Goal: Information Seeking & Learning: Learn about a topic

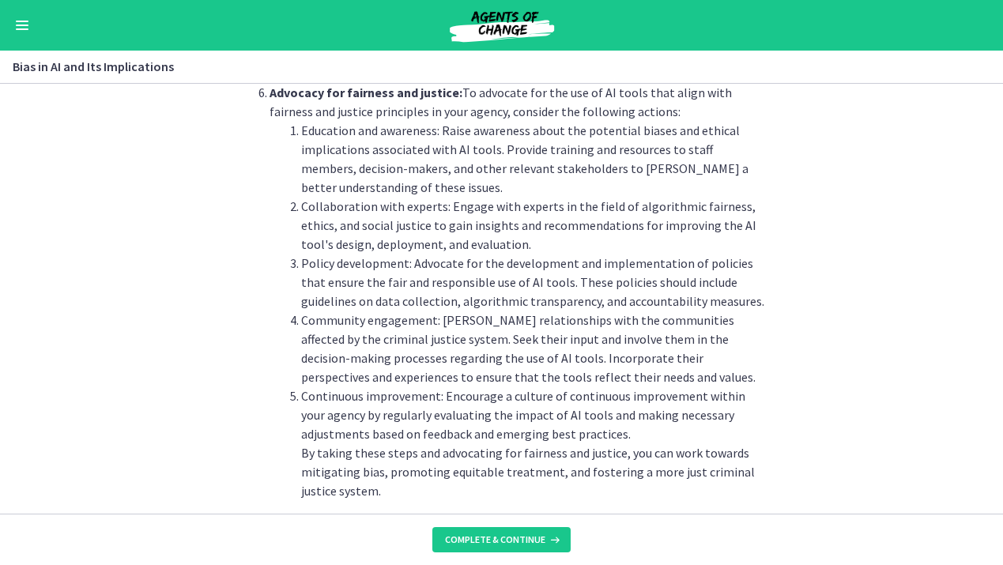
scroll to position [1813, 0]
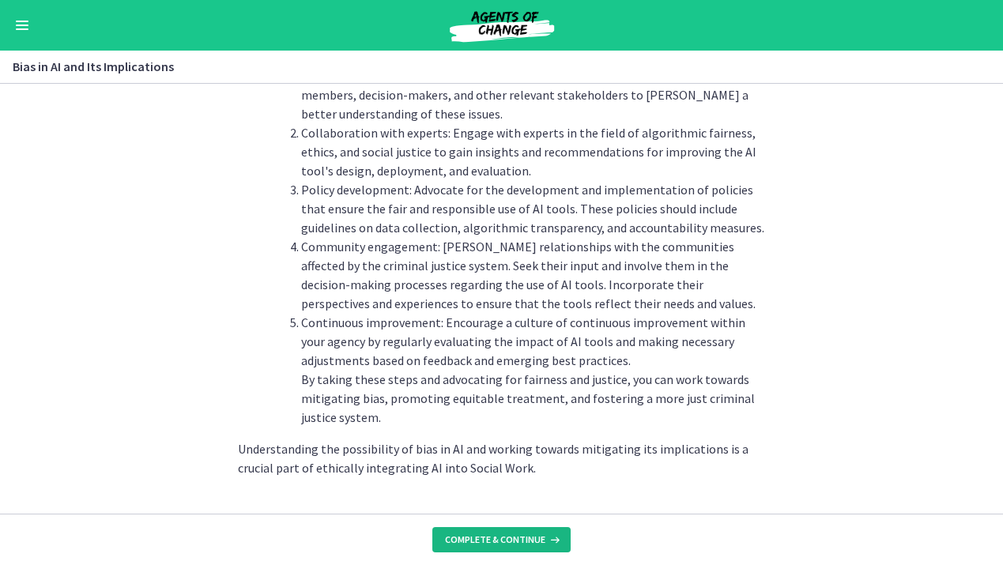
click at [496, 535] on span "Complete & continue" at bounding box center [495, 539] width 100 height 13
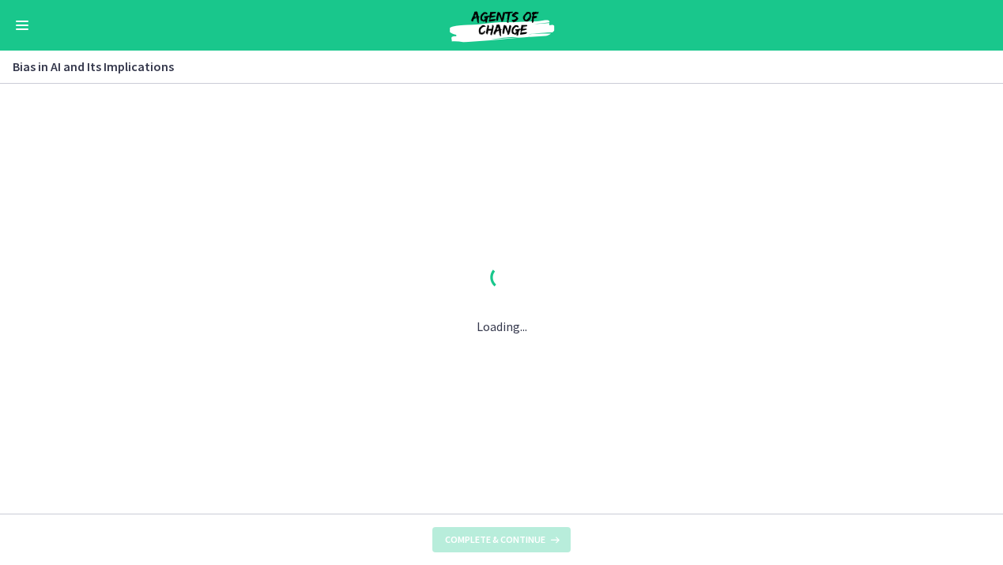
scroll to position [0, 0]
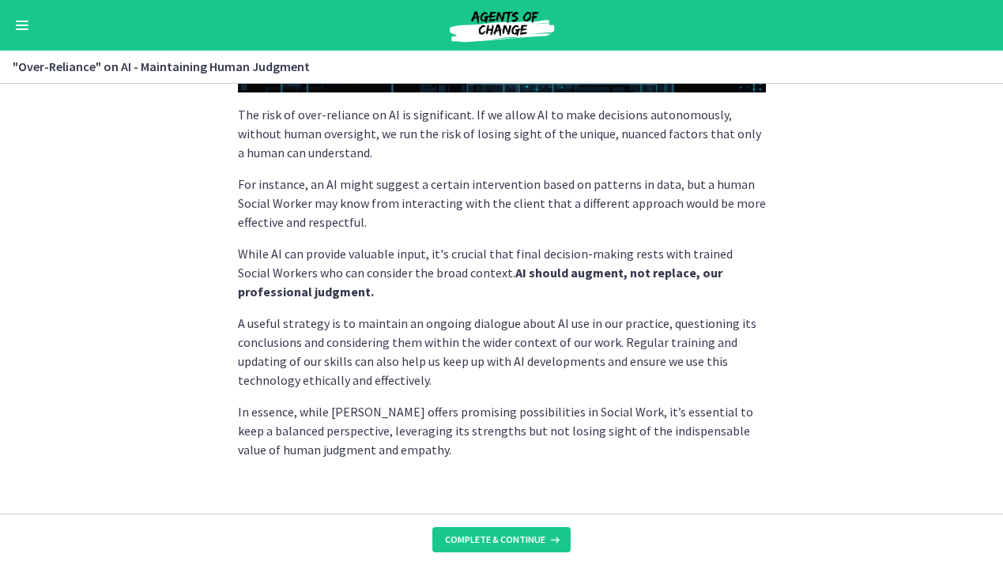
scroll to position [434, 0]
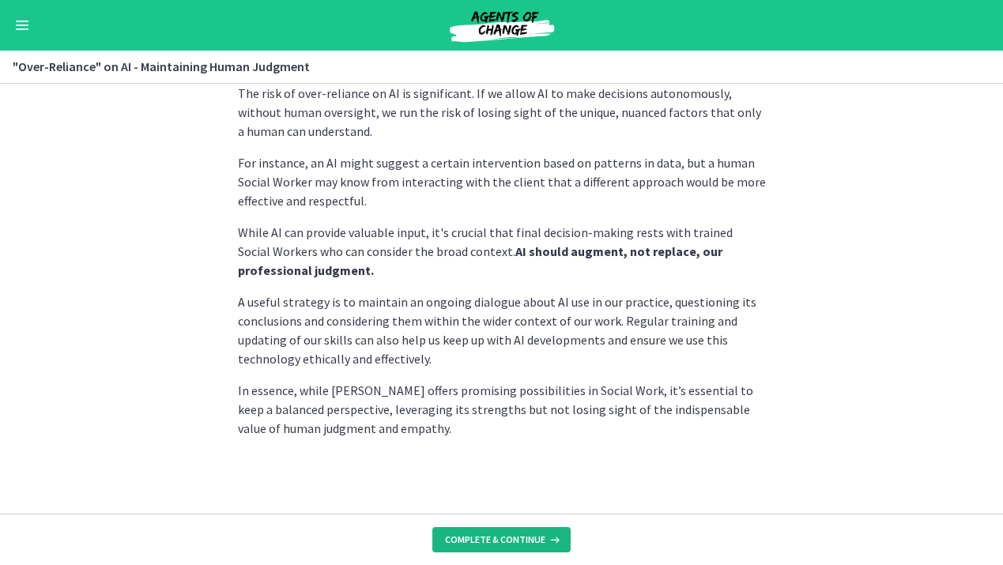
click at [455, 531] on button "Complete & continue" at bounding box center [501, 539] width 138 height 25
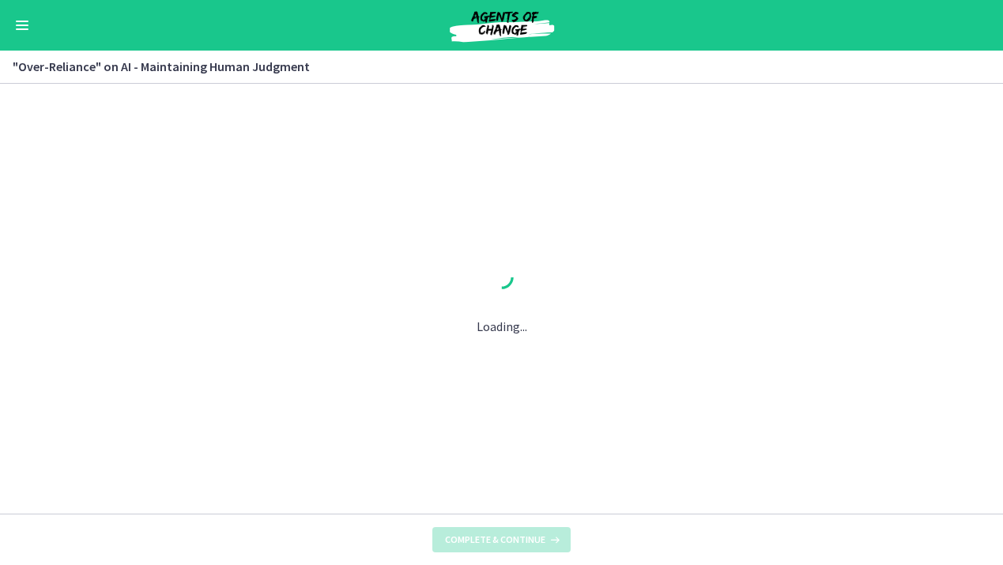
scroll to position [0, 0]
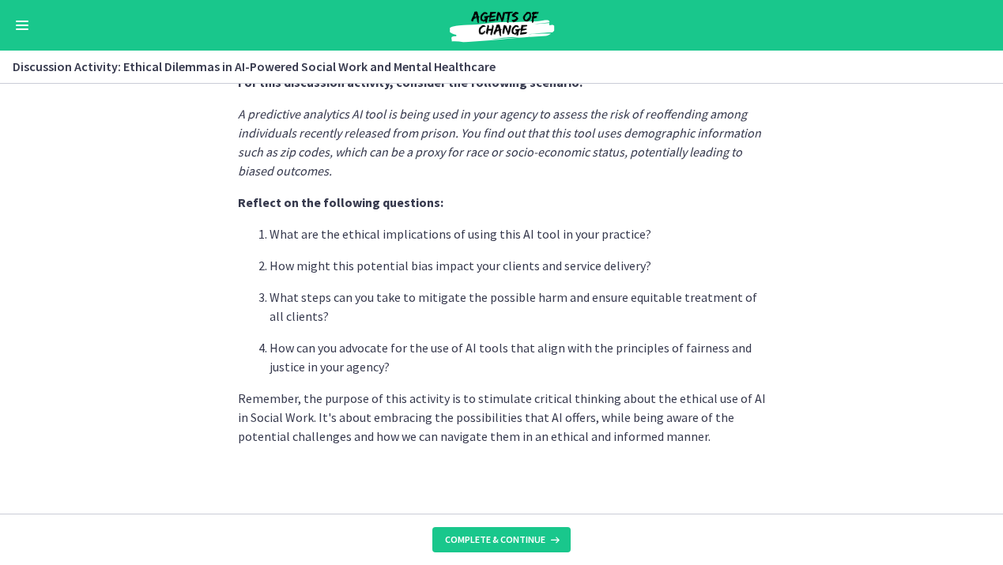
scroll to position [443, 0]
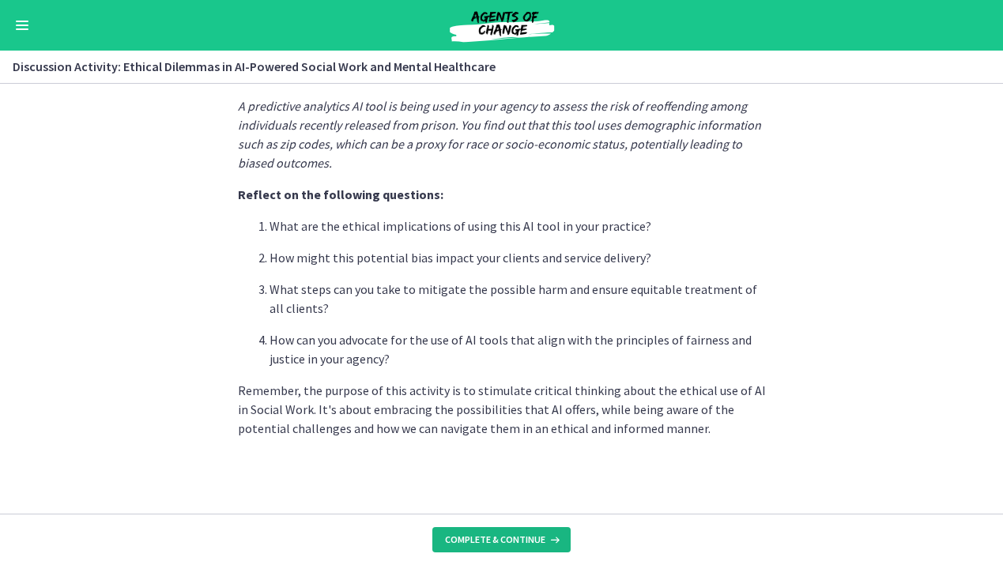
click at [465, 546] on button "Complete & continue" at bounding box center [501, 539] width 138 height 25
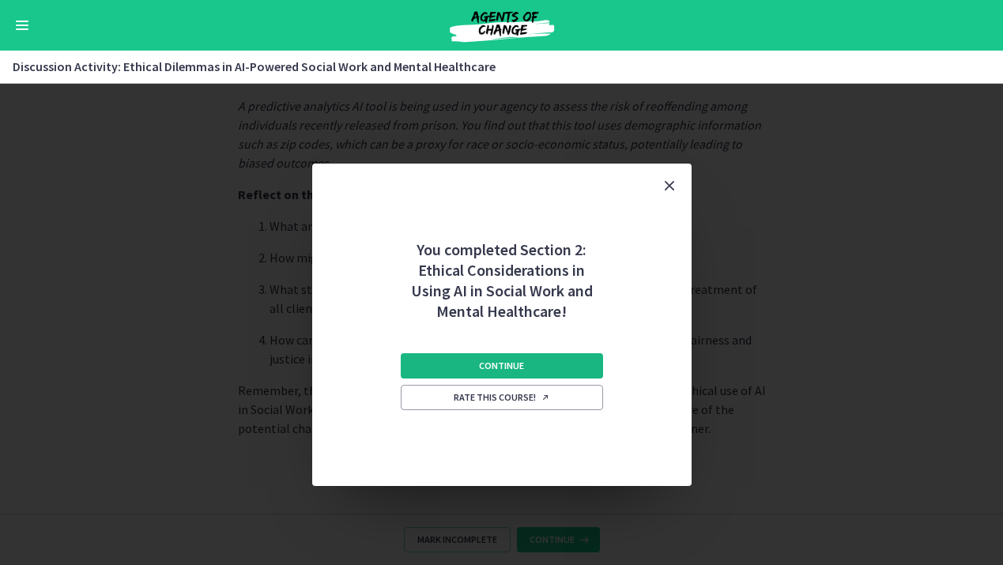
click at [519, 367] on span "Continue" at bounding box center [501, 366] width 45 height 13
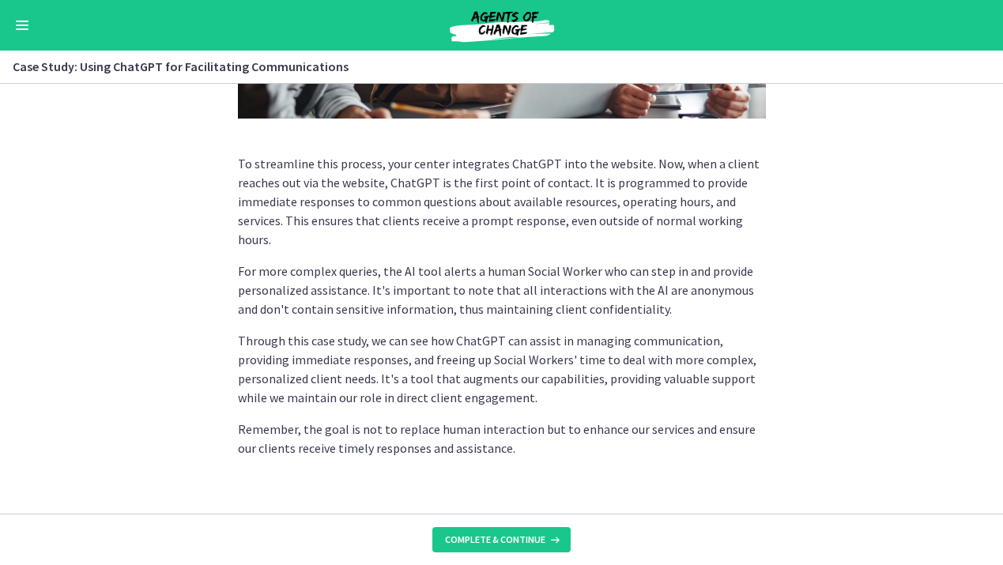
scroll to position [447, 0]
click at [511, 534] on span "Complete & continue" at bounding box center [495, 539] width 100 height 13
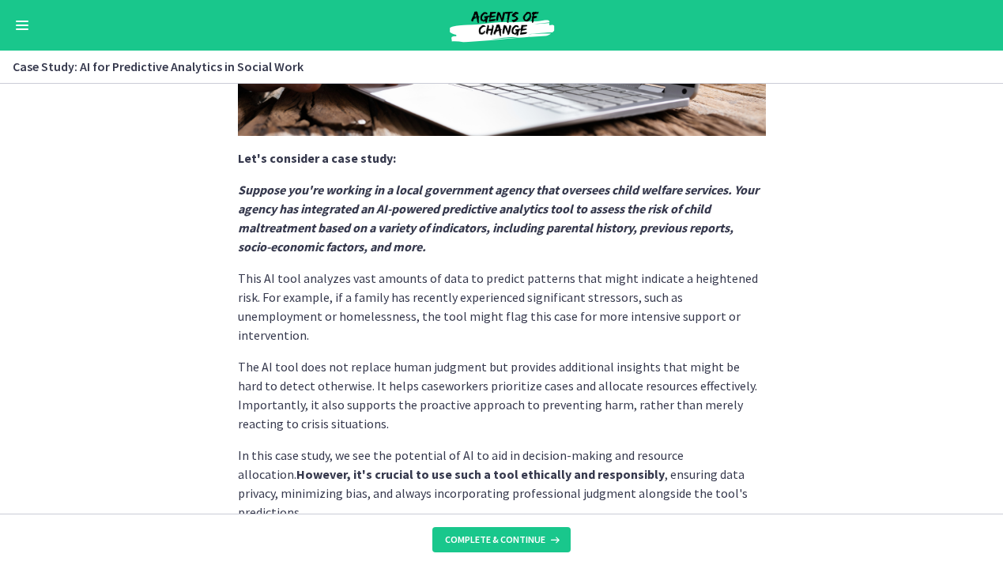
scroll to position [405, 0]
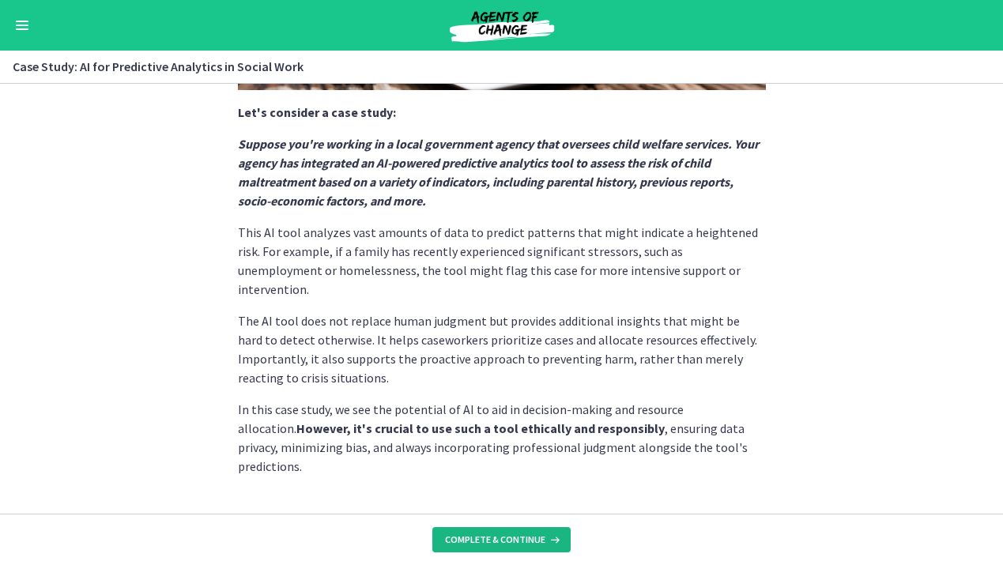
click at [509, 531] on button "Complete & continue" at bounding box center [501, 539] width 138 height 25
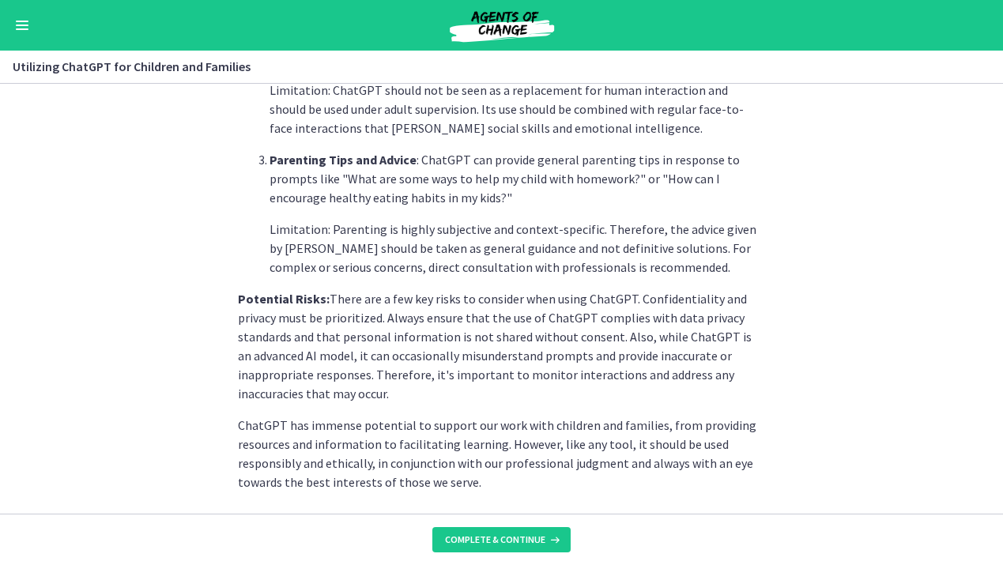
scroll to position [740, 0]
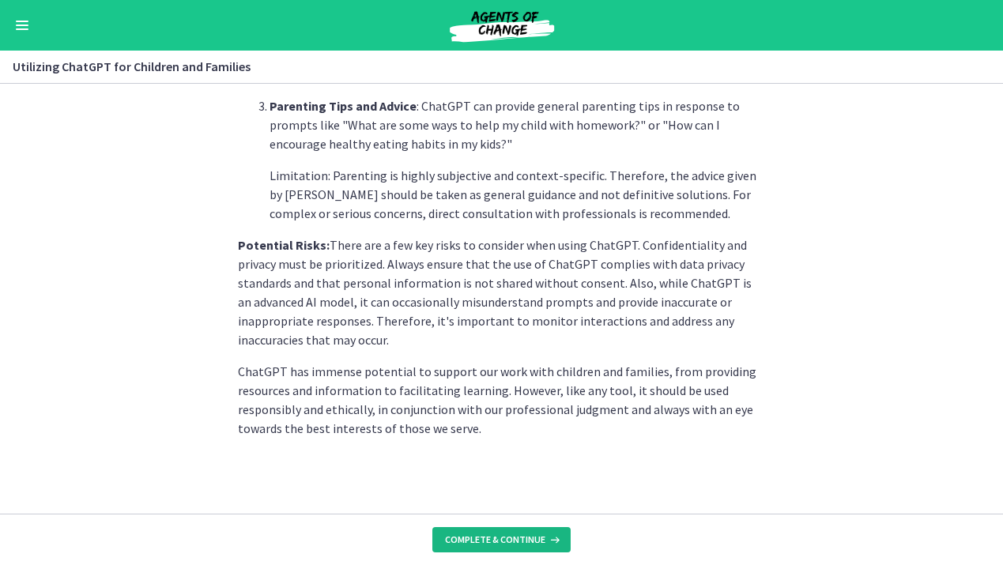
click at [476, 550] on button "Complete & continue" at bounding box center [501, 539] width 138 height 25
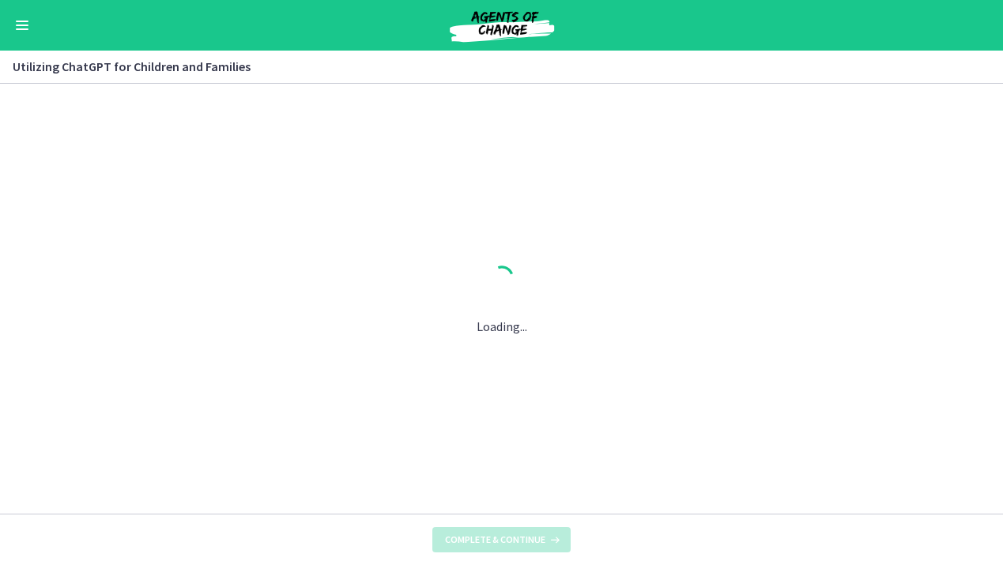
scroll to position [0, 0]
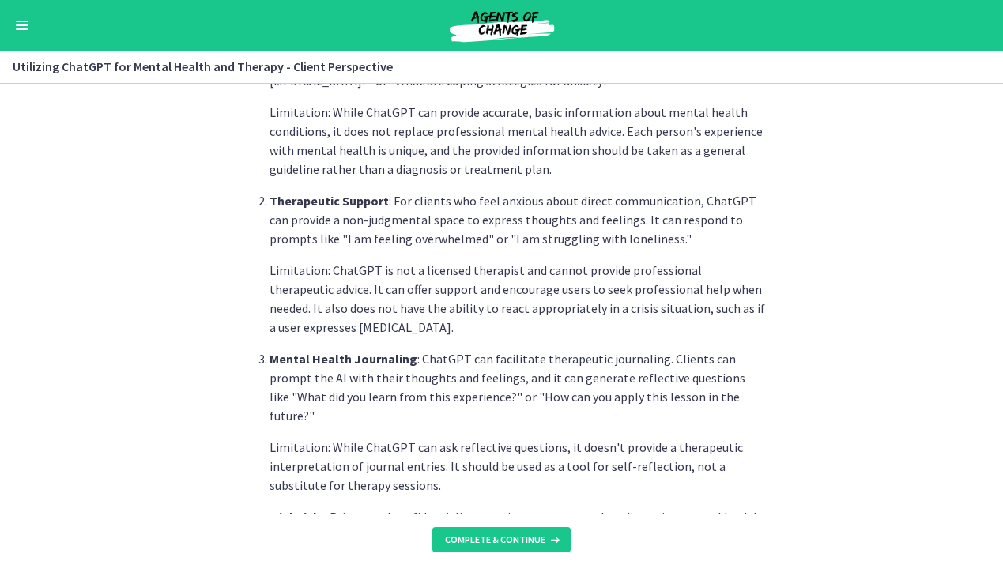
scroll to position [482, 0]
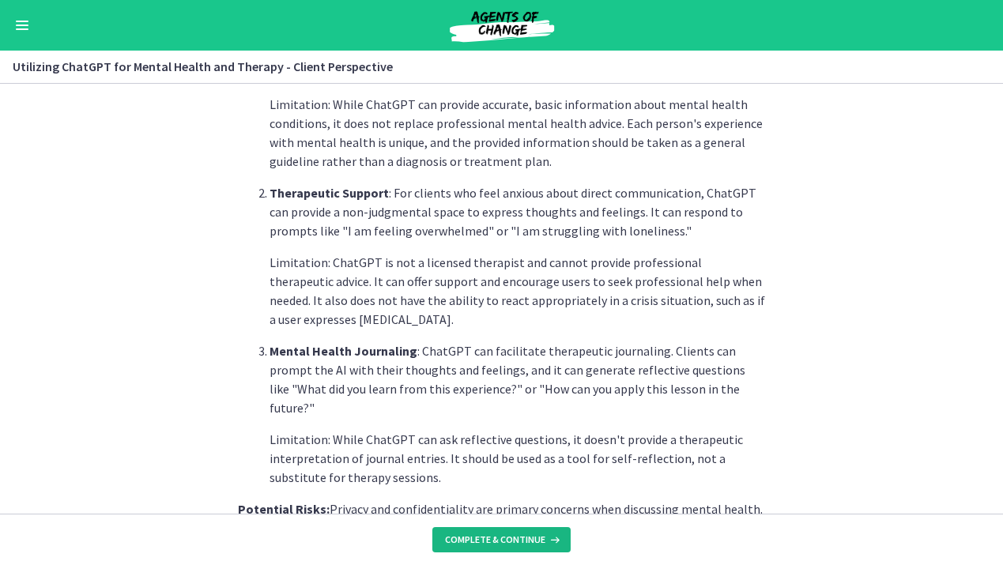
click at [499, 536] on span "Complete & continue" at bounding box center [495, 539] width 100 height 13
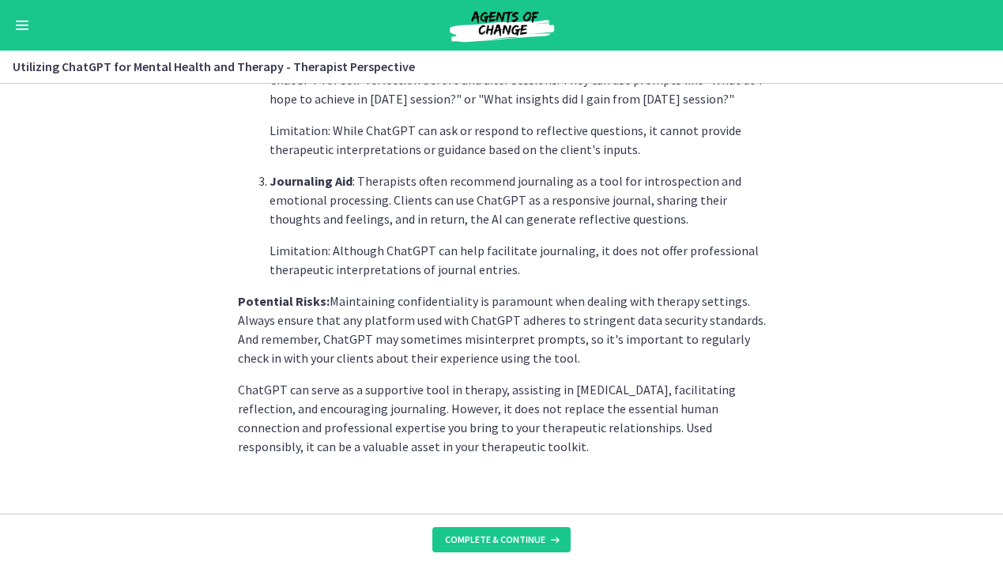
scroll to position [670, 0]
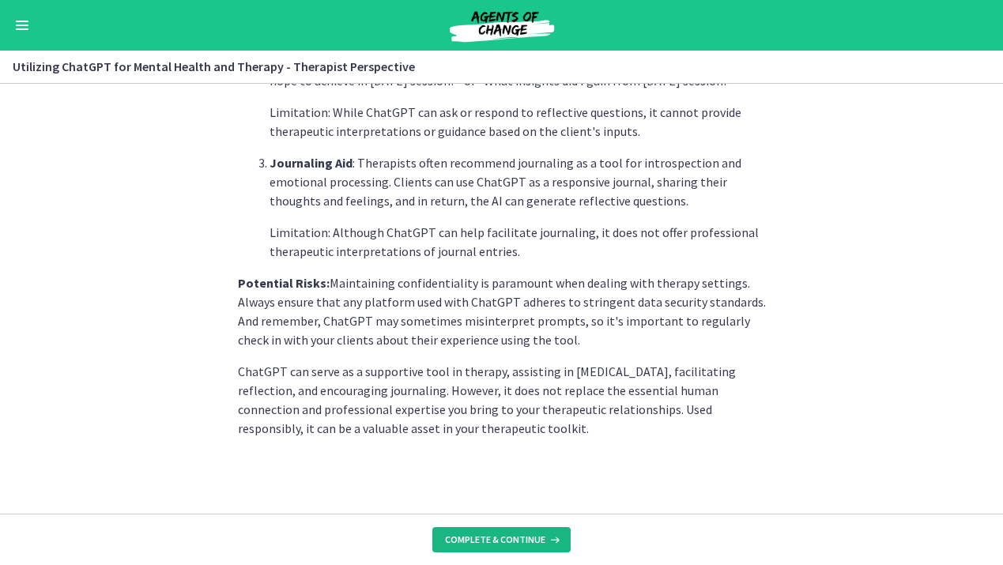
click at [486, 533] on span "Complete & continue" at bounding box center [495, 539] width 100 height 13
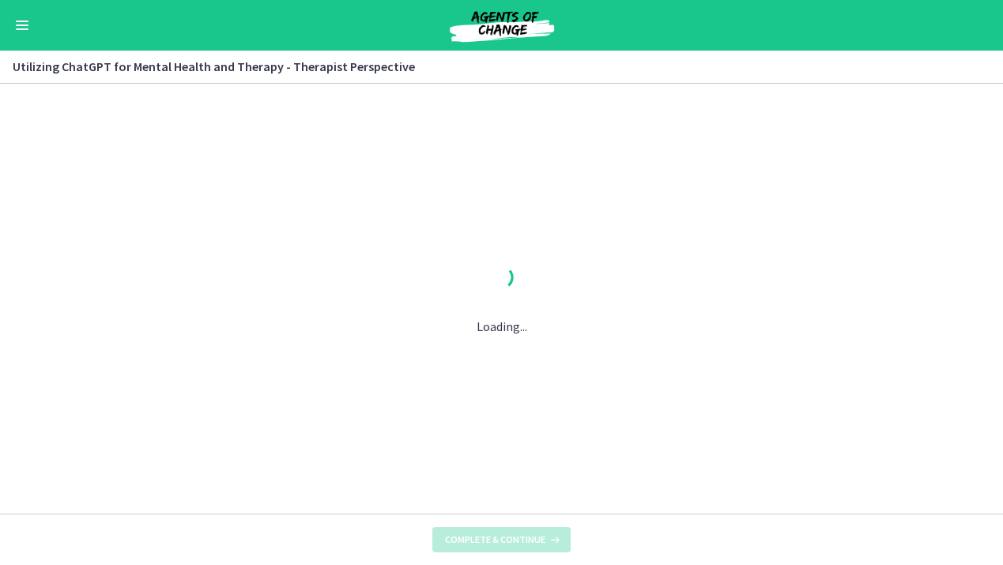
scroll to position [0, 0]
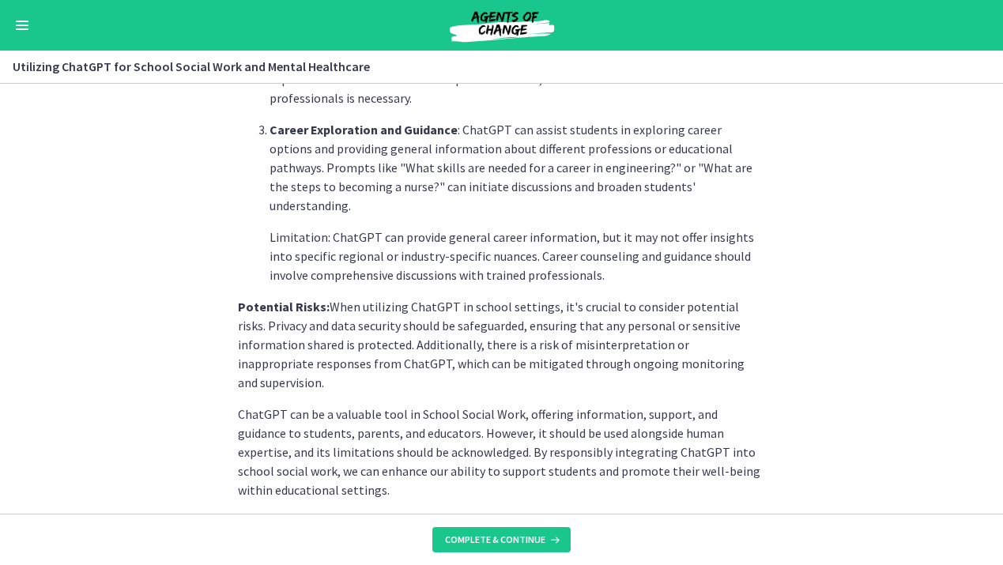
scroll to position [746, 0]
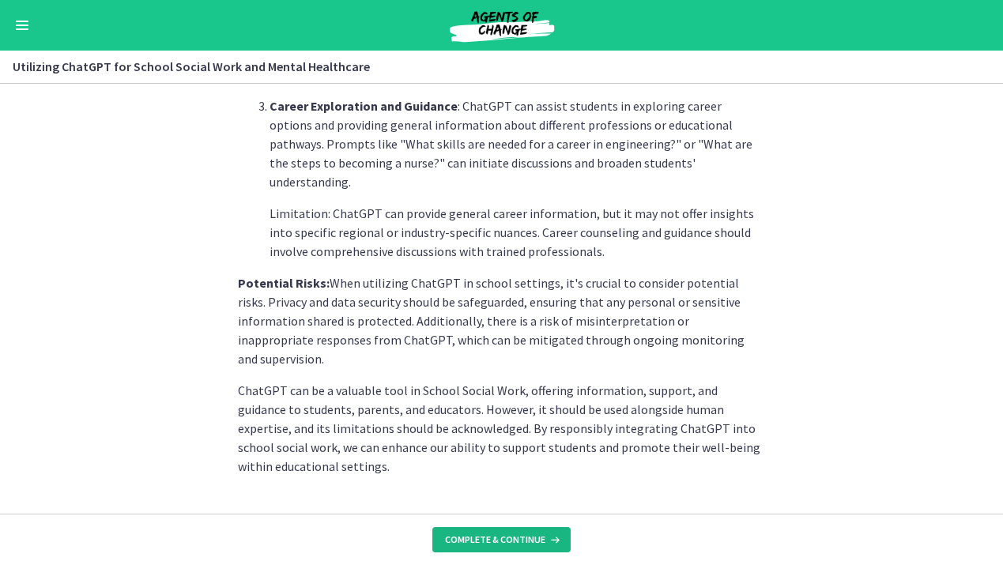
click at [490, 540] on span "Complete & continue" at bounding box center [495, 539] width 100 height 13
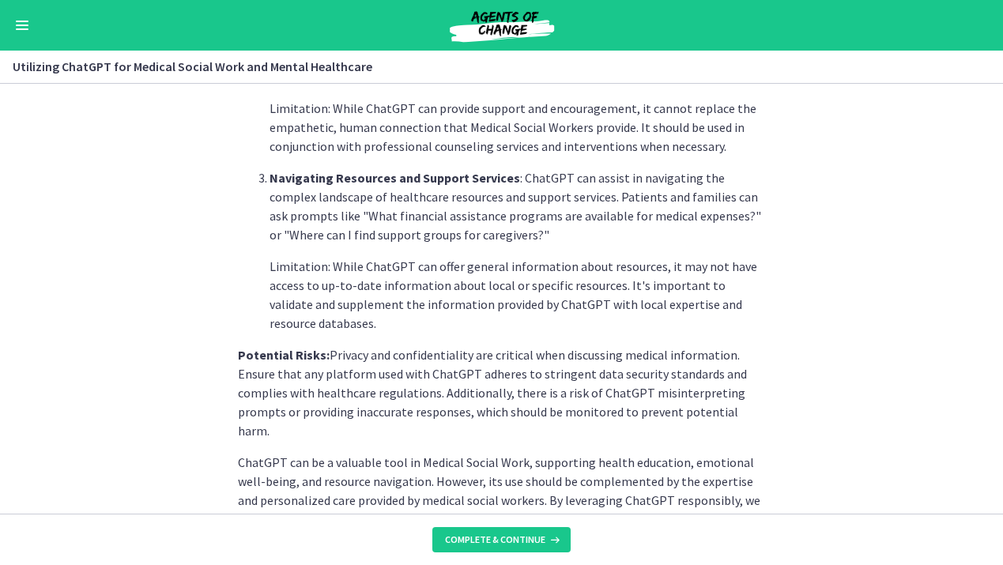
scroll to position [689, 0]
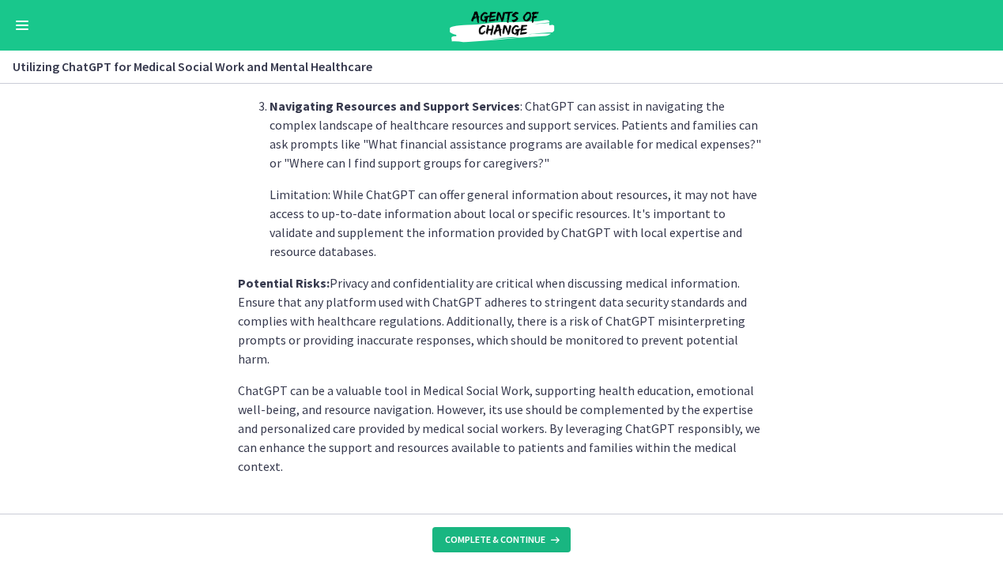
click at [481, 535] on span "Complete & continue" at bounding box center [495, 539] width 100 height 13
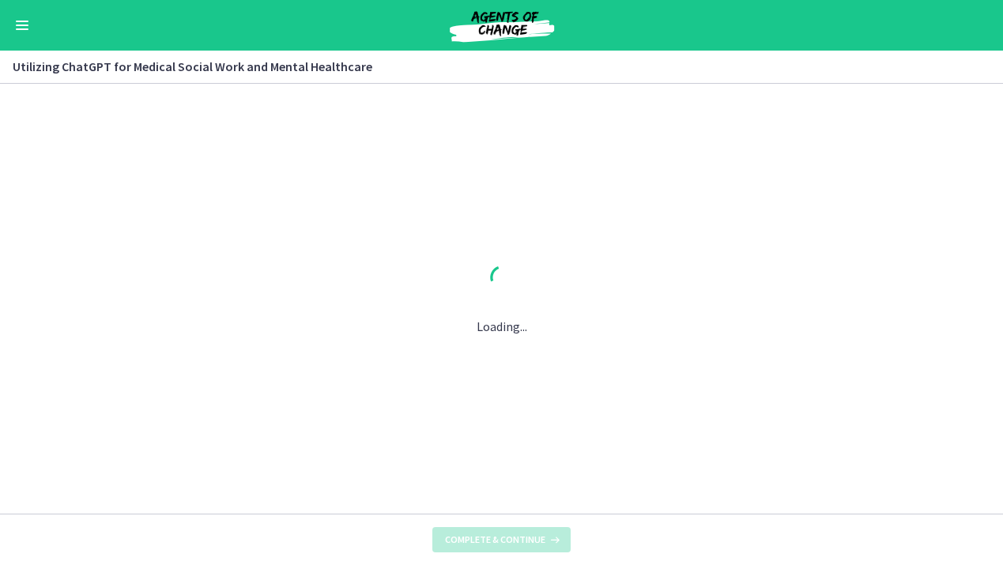
scroll to position [0, 0]
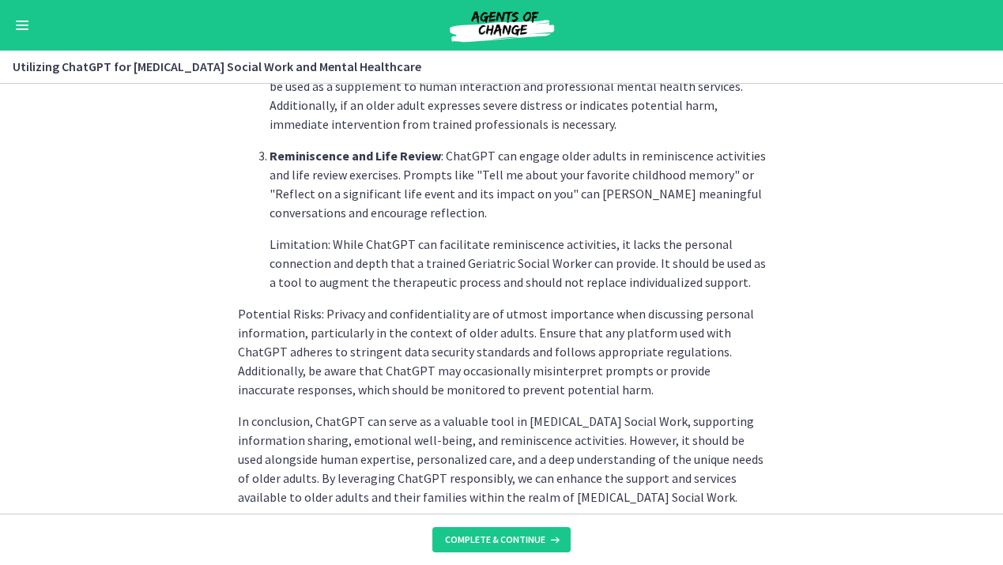
scroll to position [765, 0]
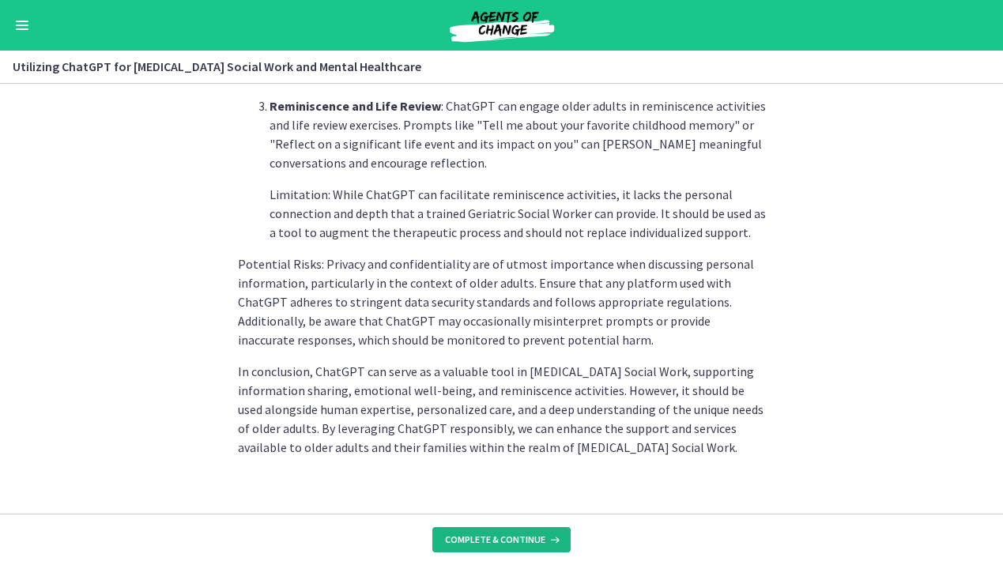
click at [492, 551] on button "Complete & continue" at bounding box center [501, 539] width 138 height 25
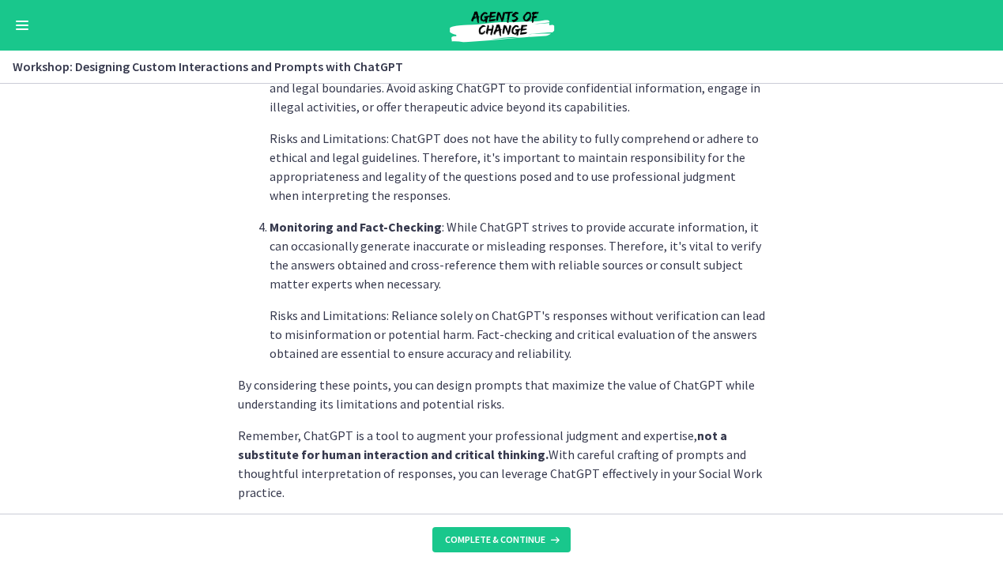
scroll to position [866, 0]
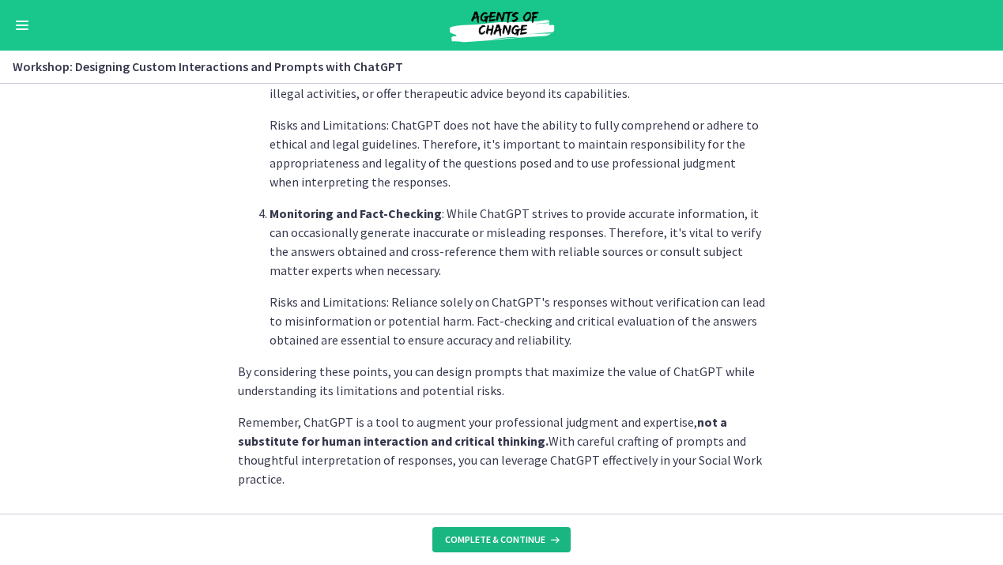
click at [493, 545] on span "Complete & continue" at bounding box center [495, 539] width 100 height 13
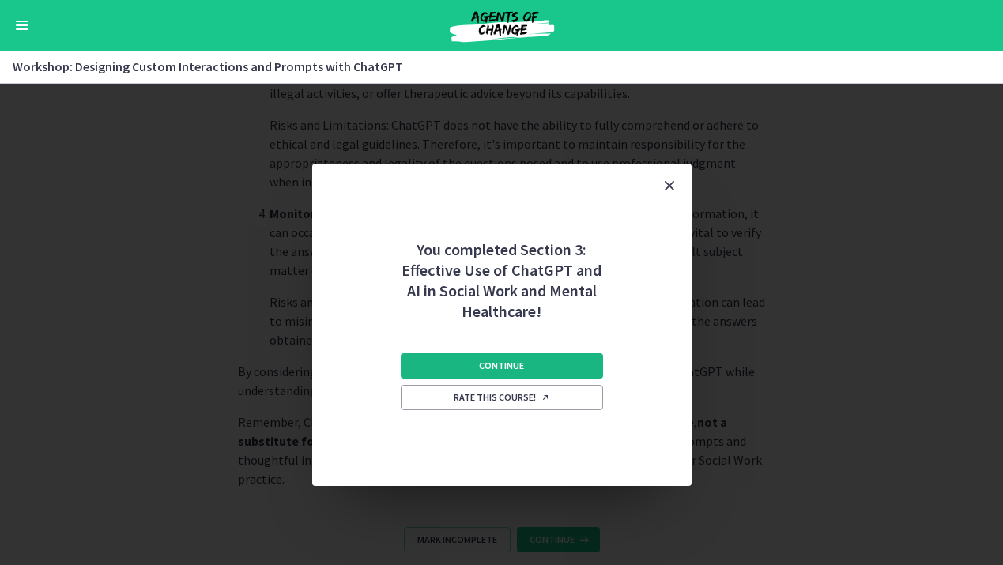
click at [545, 371] on button "Continue" at bounding box center [502, 365] width 202 height 25
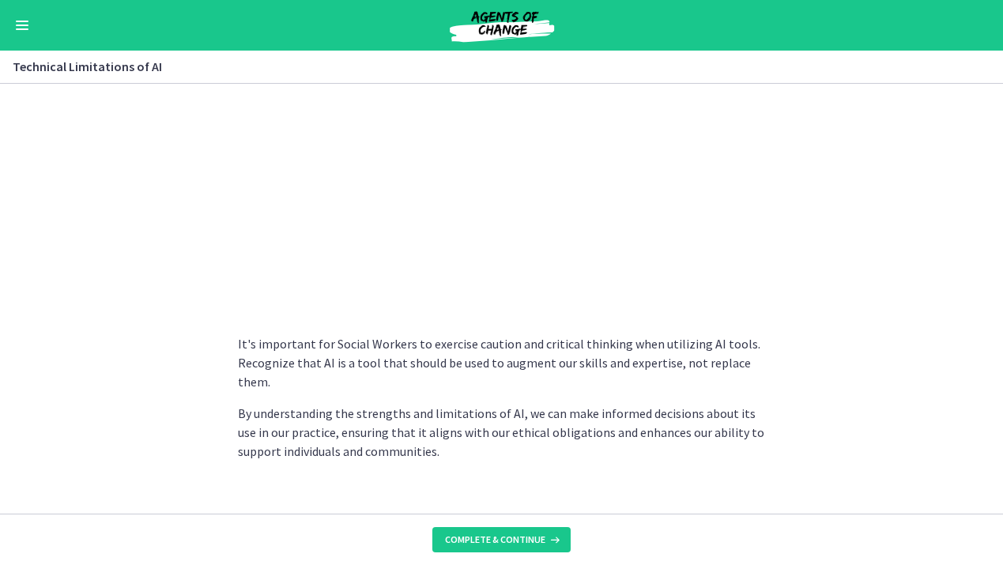
scroll to position [1168, 0]
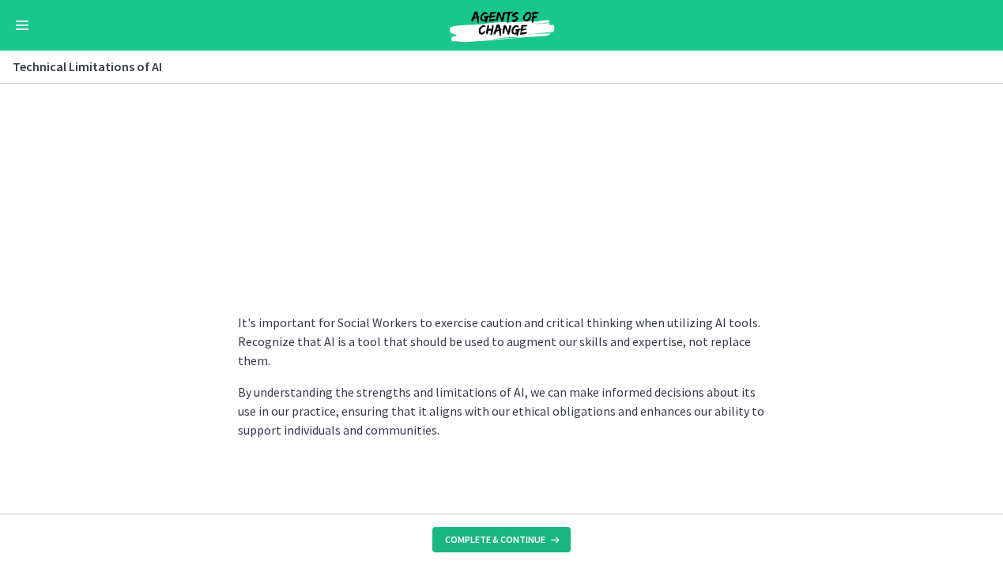
click at [522, 539] on span "Complete & continue" at bounding box center [495, 539] width 100 height 13
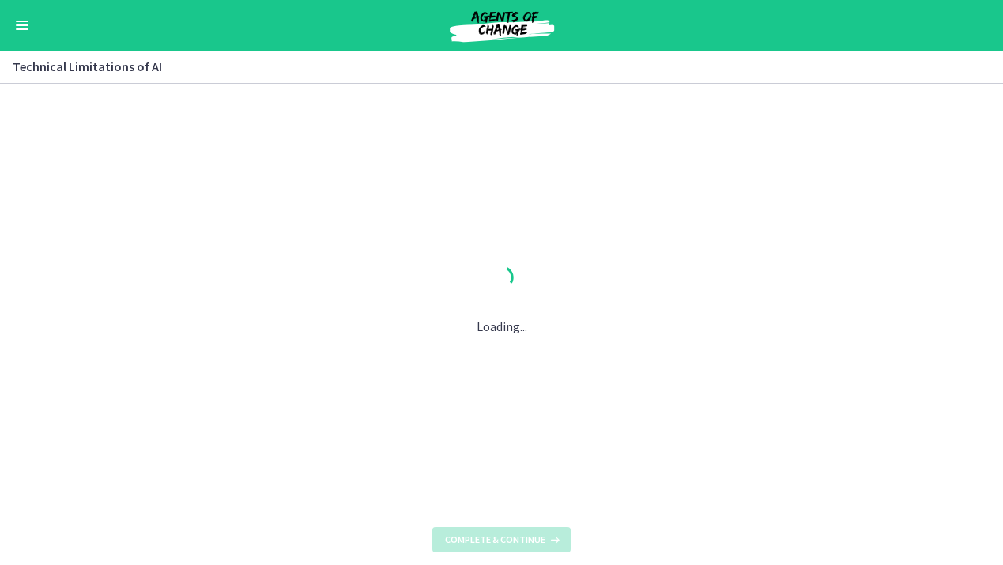
scroll to position [0, 0]
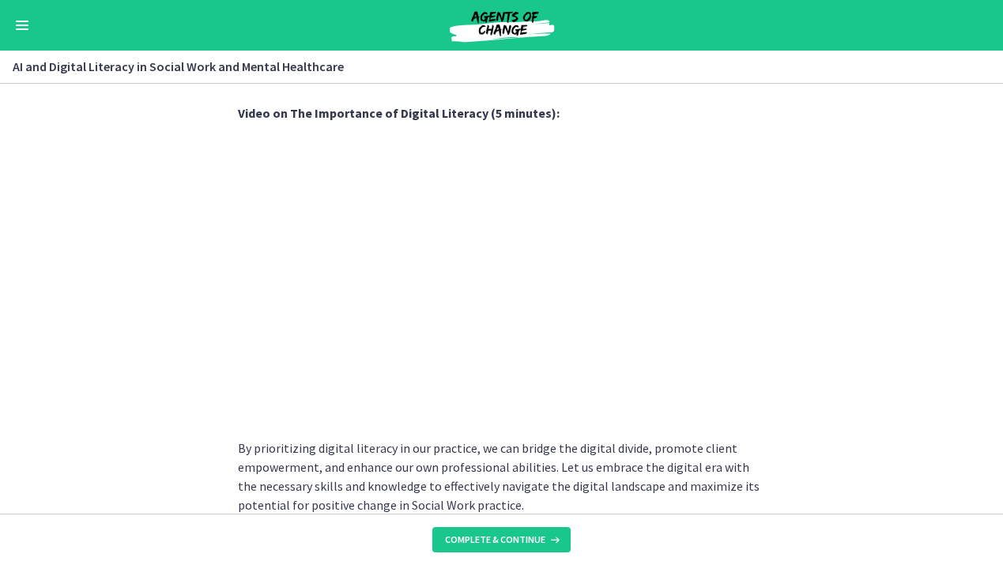
scroll to position [1383, 0]
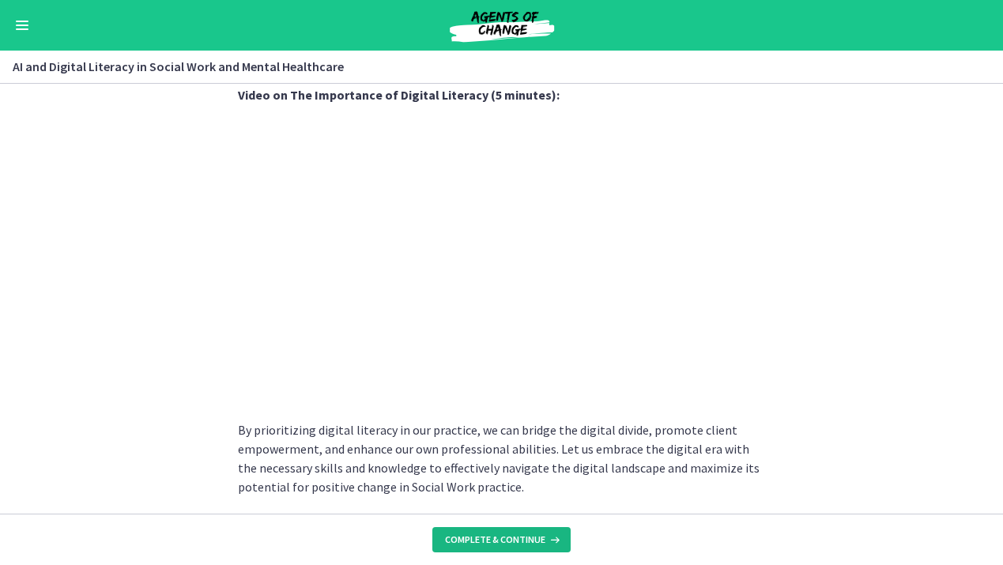
click at [499, 538] on span "Complete & continue" at bounding box center [495, 539] width 100 height 13
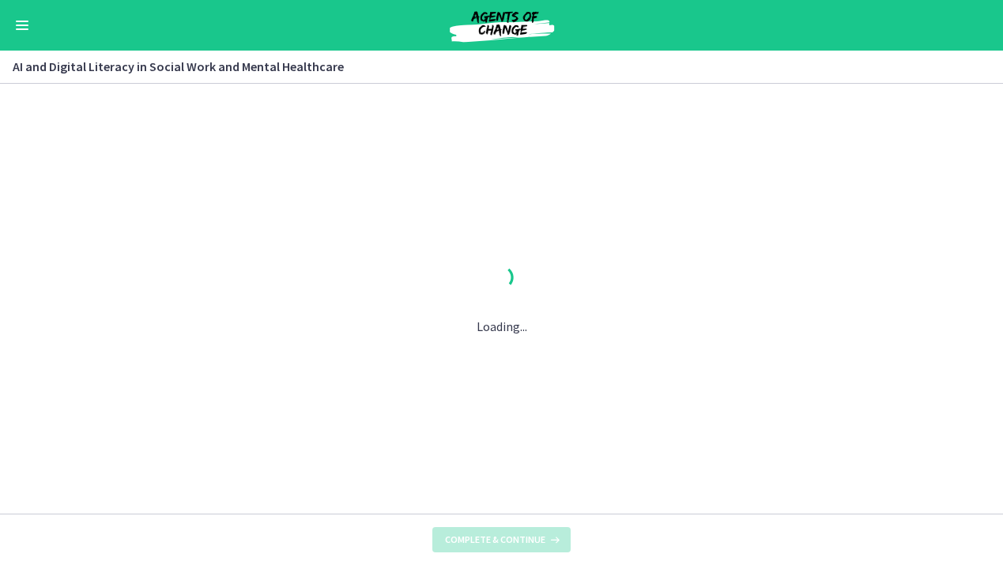
scroll to position [0, 0]
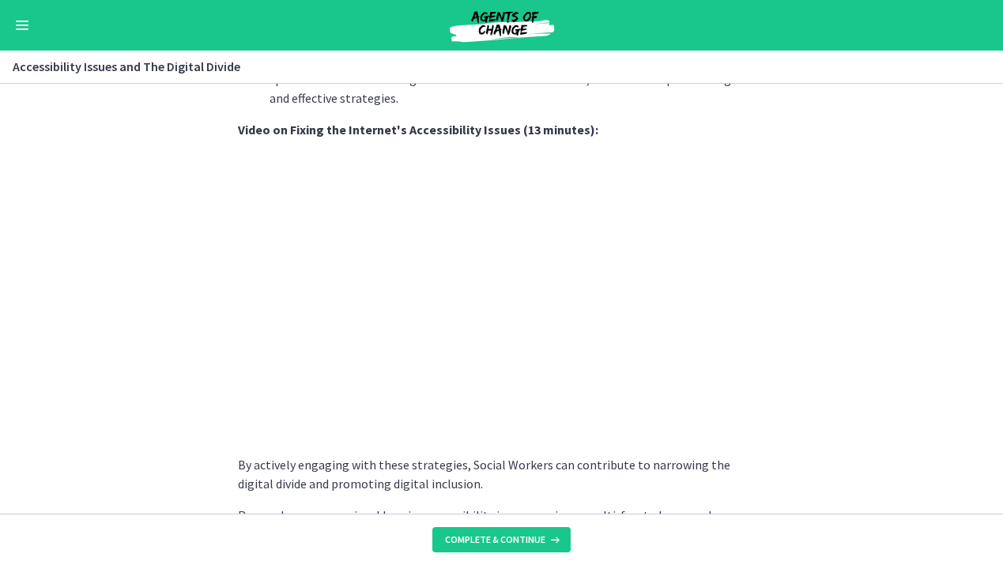
scroll to position [1298, 0]
